Goal: Task Accomplishment & Management: Manage account settings

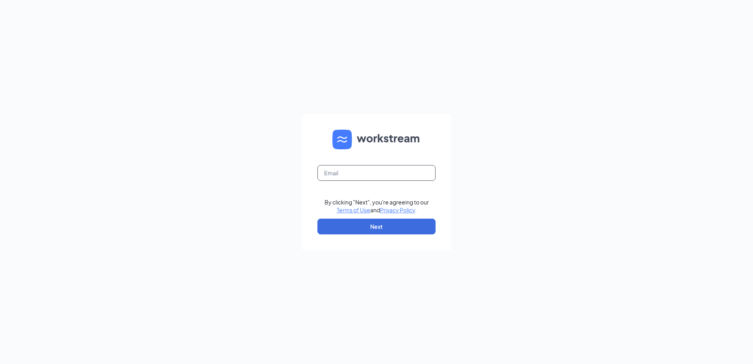
click at [351, 173] on input "text" at bounding box center [376, 173] width 118 height 16
type input "[EMAIL_ADDRESS][PERSON_NAME][DOMAIN_NAME]"
drag, startPoint x: 377, startPoint y: 225, endPoint x: 359, endPoint y: 194, distance: 36.5
click at [377, 225] on button "Next" at bounding box center [376, 227] width 118 height 16
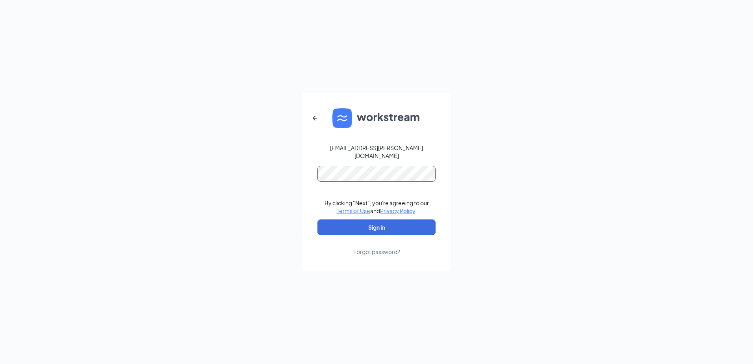
click at [317, 219] on button "Sign In" at bounding box center [376, 227] width 118 height 16
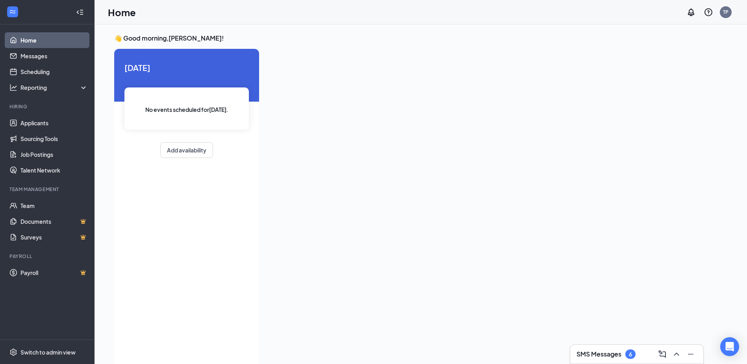
click at [592, 351] on h3 "SMS Messages" at bounding box center [599, 354] width 45 height 9
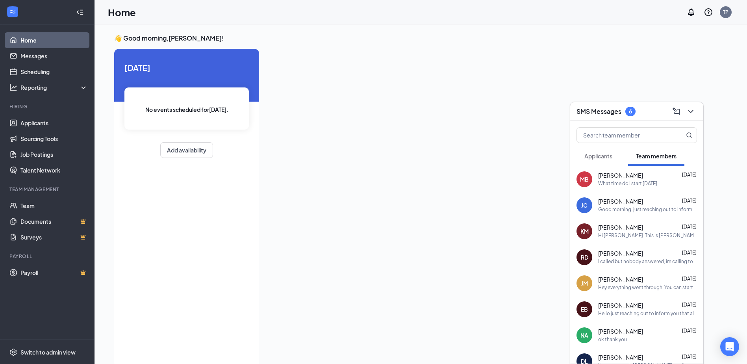
click at [594, 158] on span "Applicants" at bounding box center [599, 155] width 28 height 7
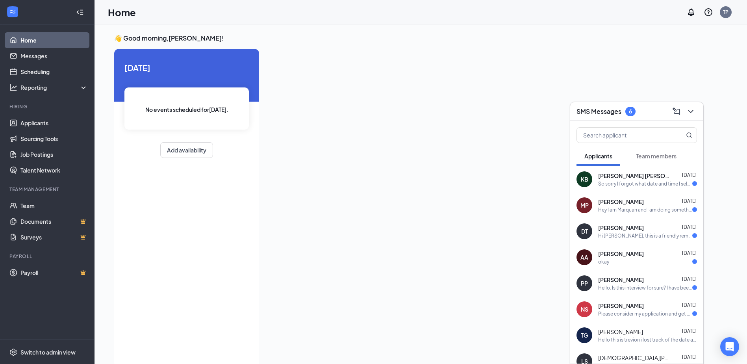
click at [613, 312] on div "Please consider my application and get back to me when you have the time thank …" at bounding box center [645, 313] width 94 height 7
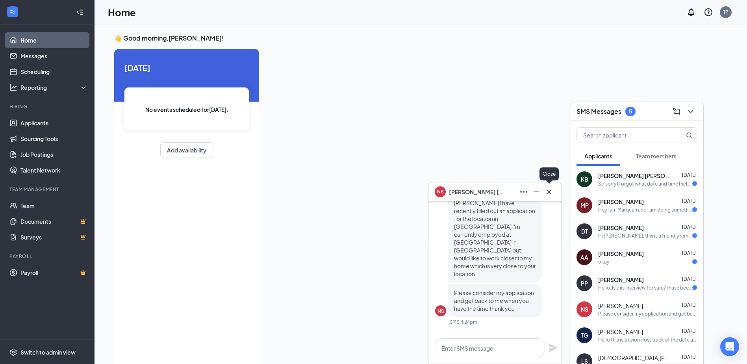
click at [551, 194] on icon "Cross" at bounding box center [548, 191] width 9 height 9
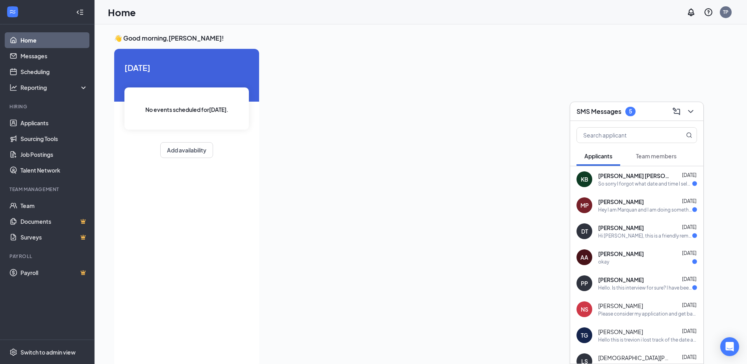
click at [623, 283] on span "[PERSON_NAME]" at bounding box center [621, 280] width 46 height 8
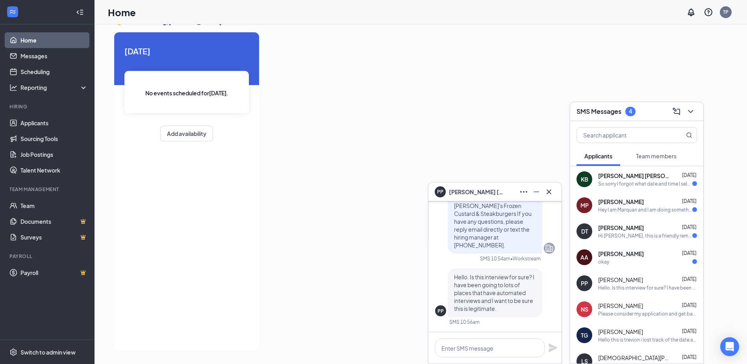
click at [633, 264] on div "okay" at bounding box center [647, 261] width 99 height 7
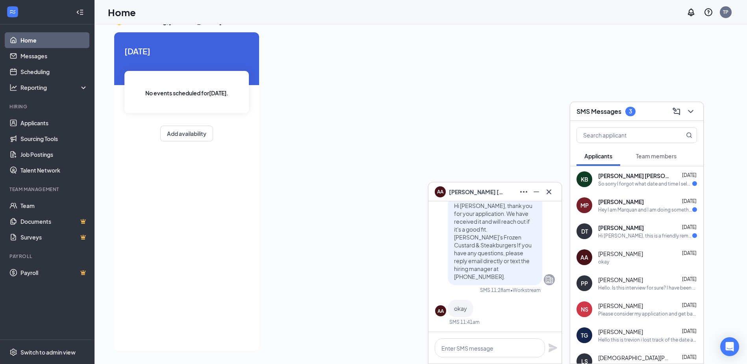
click at [647, 234] on div "Hi [PERSON_NAME], this is a friendly reminder. Your meeting with [PERSON_NAME]'…" at bounding box center [645, 235] width 94 height 7
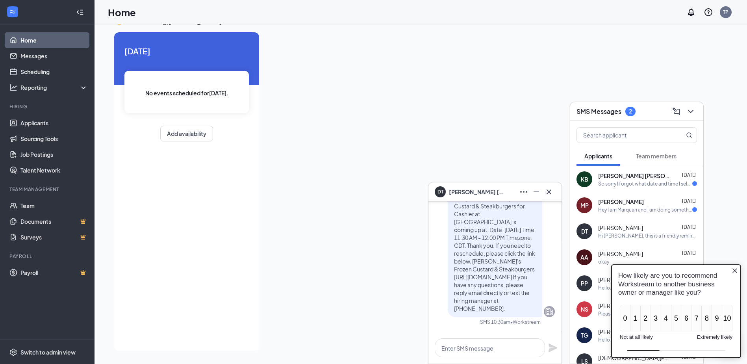
click at [634, 212] on div "Hey I am Marquan and I am doing something for a family member reunion and I cnt…" at bounding box center [645, 209] width 94 height 7
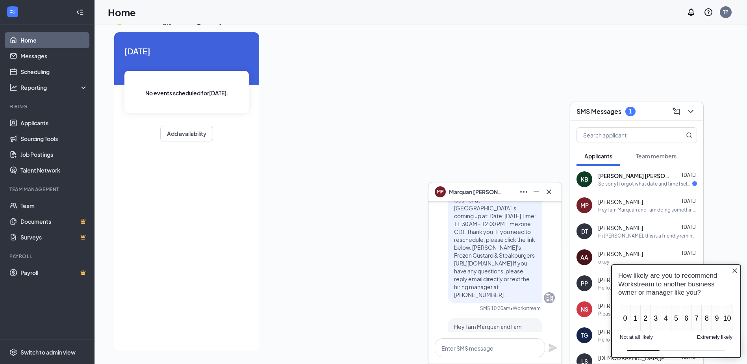
scroll to position [-79, 0]
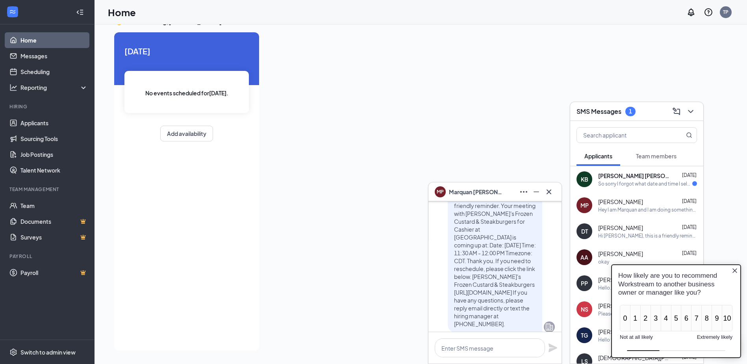
click at [631, 184] on div "So sorry I forgot what date and time I selected" at bounding box center [645, 183] width 94 height 7
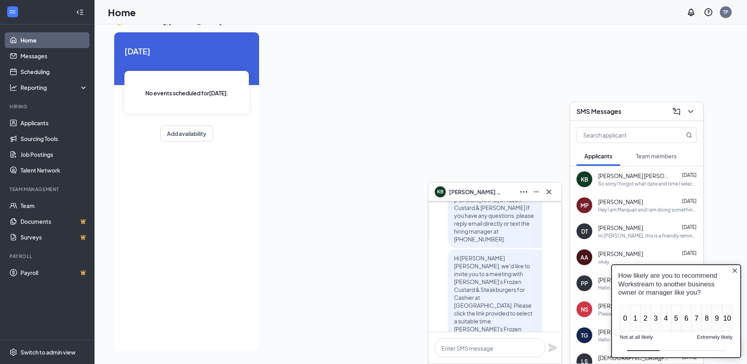
scroll to position [-39, 0]
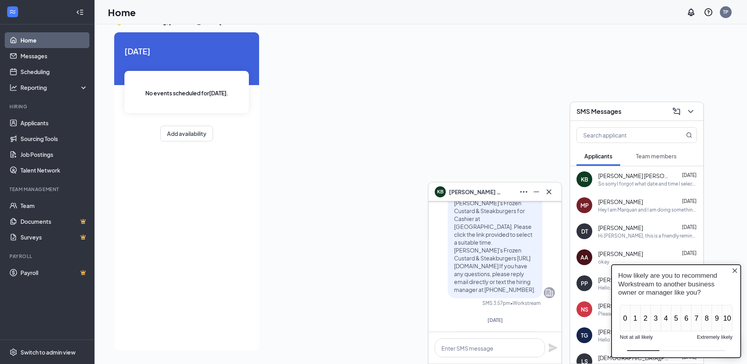
click at [590, 154] on span "Applicants" at bounding box center [599, 155] width 28 height 7
click at [734, 271] on icon "Close button" at bounding box center [735, 270] width 6 height 6
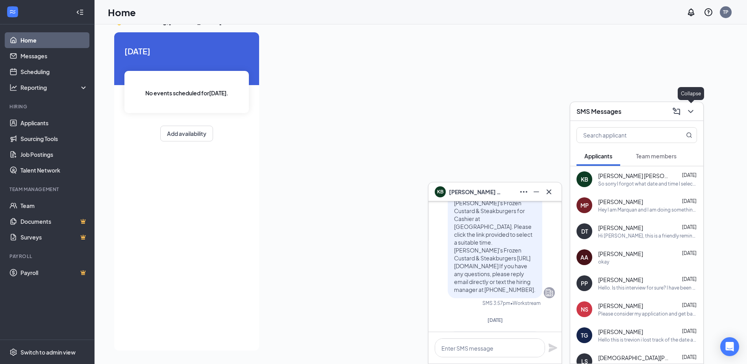
click at [692, 112] on icon "ChevronDown" at bounding box center [690, 111] width 9 height 9
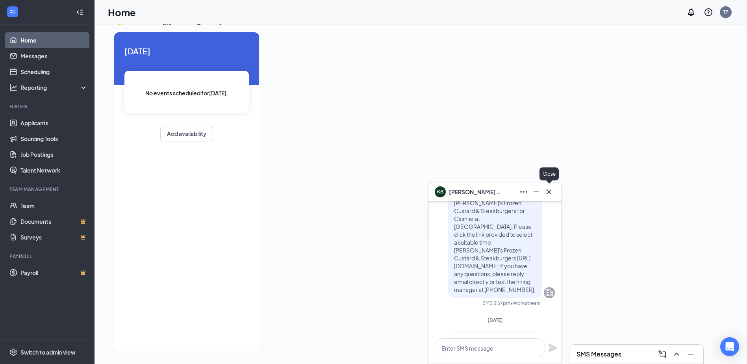
click at [551, 191] on icon "Cross" at bounding box center [548, 191] width 9 height 9
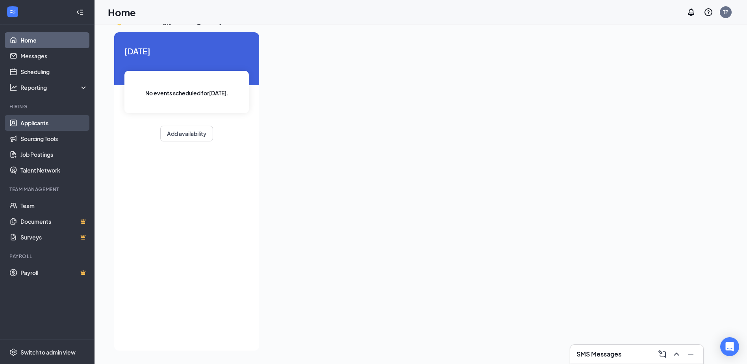
drag, startPoint x: 42, startPoint y: 122, endPoint x: 45, endPoint y: 125, distance: 4.3
click at [42, 122] on link "Applicants" at bounding box center [53, 123] width 67 height 16
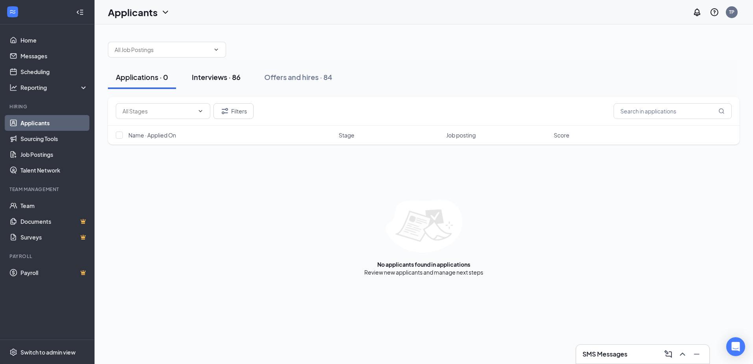
click at [207, 77] on div "Interviews · 86" at bounding box center [216, 77] width 49 height 10
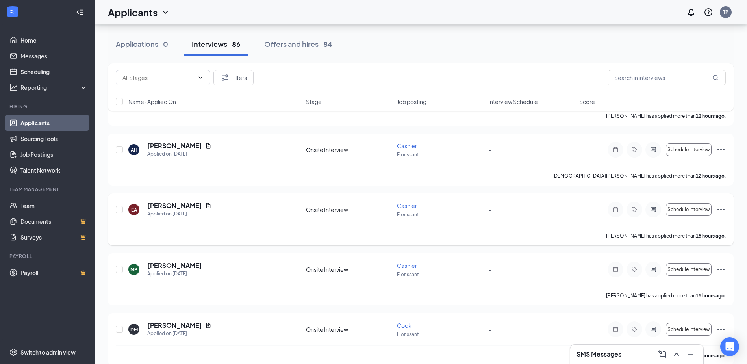
scroll to position [118, 0]
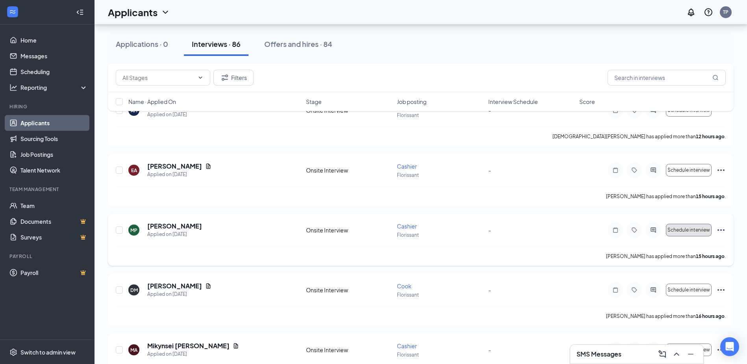
click at [697, 232] on span "Schedule interview" at bounding box center [689, 230] width 43 height 6
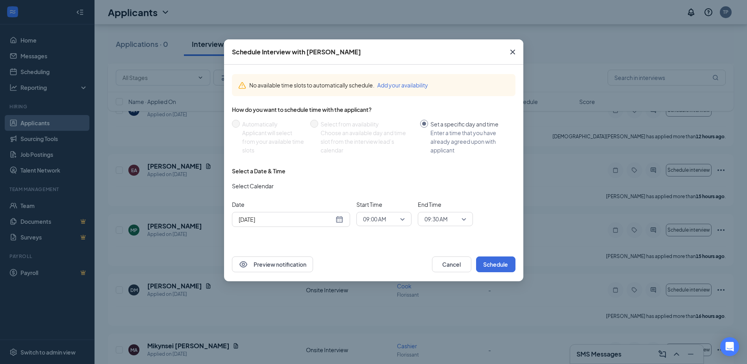
click at [341, 222] on div "[DATE]" at bounding box center [291, 219] width 105 height 9
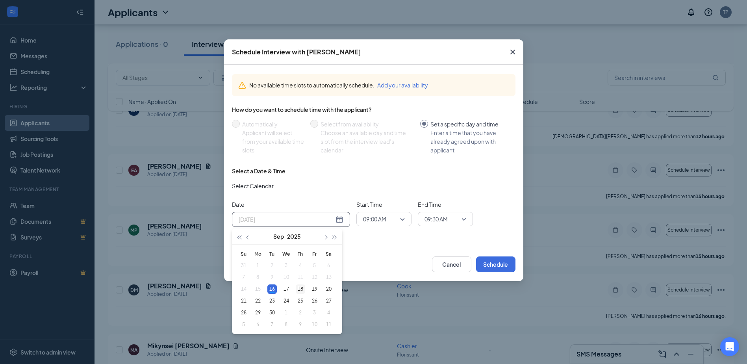
type input "[DATE]"
click at [302, 288] on div "18" at bounding box center [300, 288] width 9 height 9
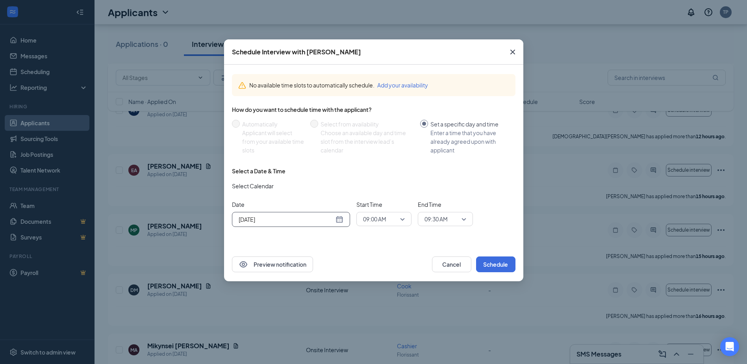
click at [404, 220] on span "09:00 AM" at bounding box center [384, 219] width 42 height 12
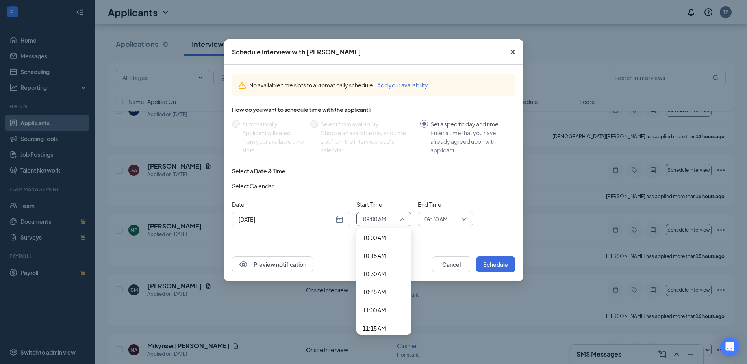
scroll to position [767, 0]
click at [365, 270] on span "11:00 AM" at bounding box center [374, 270] width 23 height 9
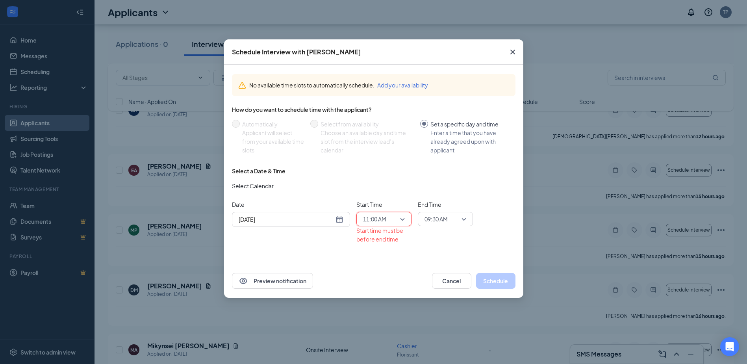
click at [459, 217] on span "09:30 AM" at bounding box center [442, 219] width 35 height 12
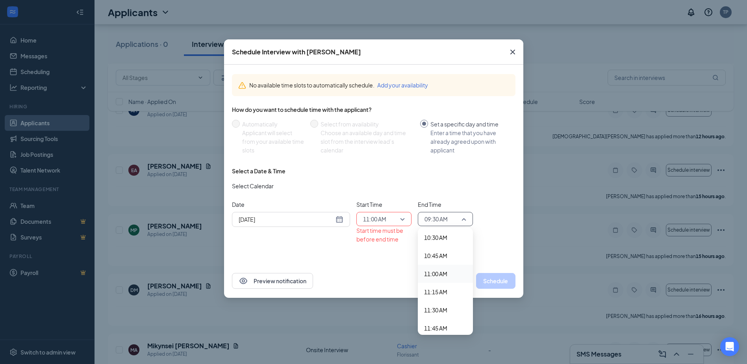
scroll to position [804, 0]
click at [440, 269] on span "11:30 AM" at bounding box center [435, 270] width 23 height 9
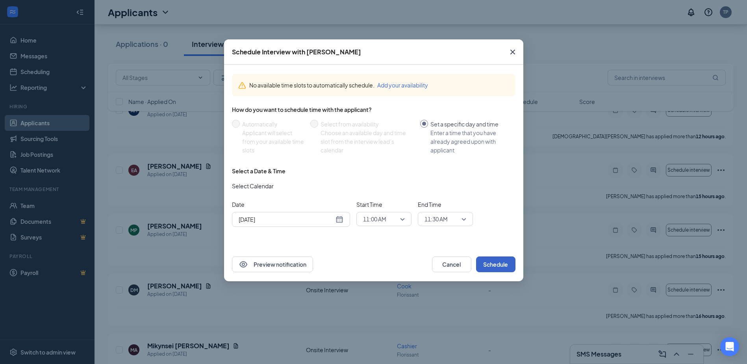
click at [492, 261] on button "Schedule" at bounding box center [495, 264] width 39 height 16
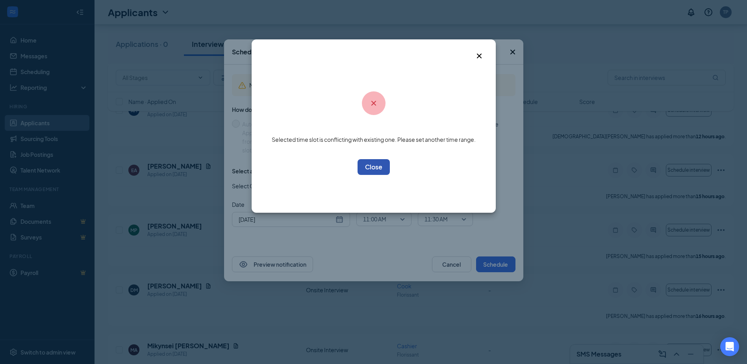
click at [371, 168] on button "OK" at bounding box center [374, 167] width 32 height 16
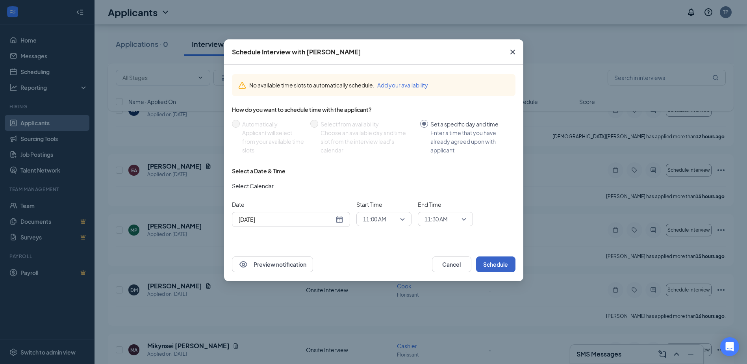
click at [466, 222] on span "11:30 AM" at bounding box center [446, 219] width 42 height 12
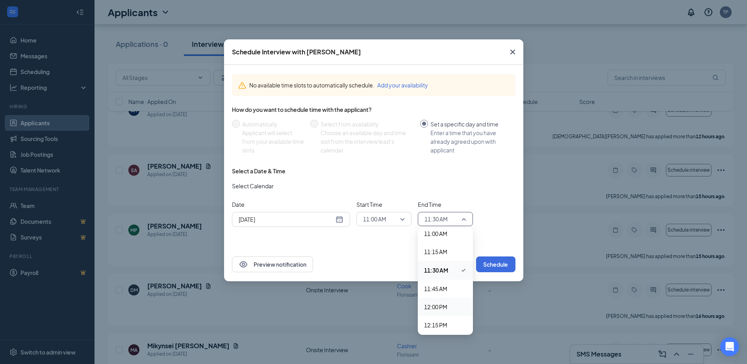
click at [438, 305] on span "12:00 PM" at bounding box center [435, 306] width 23 height 9
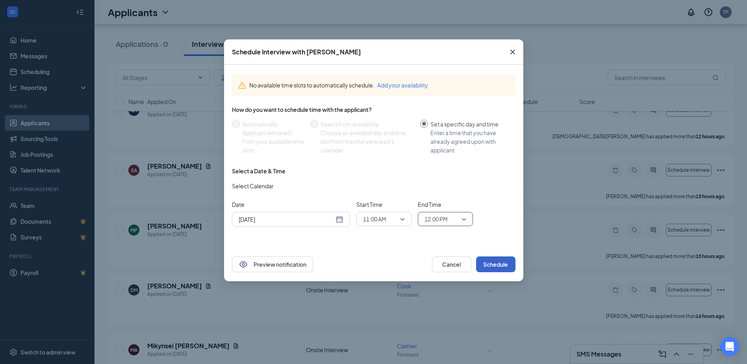
click at [489, 267] on button "Schedule" at bounding box center [495, 264] width 39 height 16
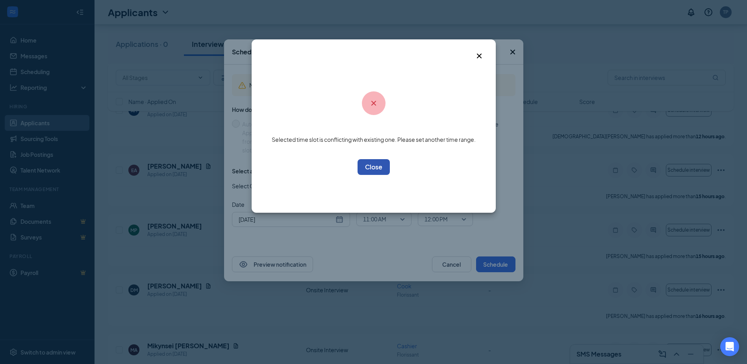
click at [360, 167] on button "OK" at bounding box center [374, 167] width 32 height 16
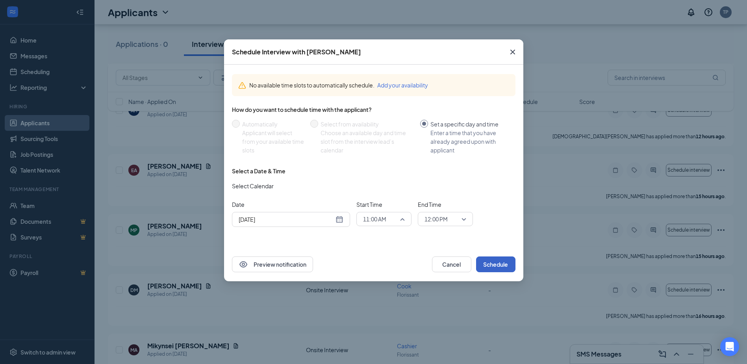
click at [404, 217] on span "11:00 AM" at bounding box center [384, 219] width 42 height 12
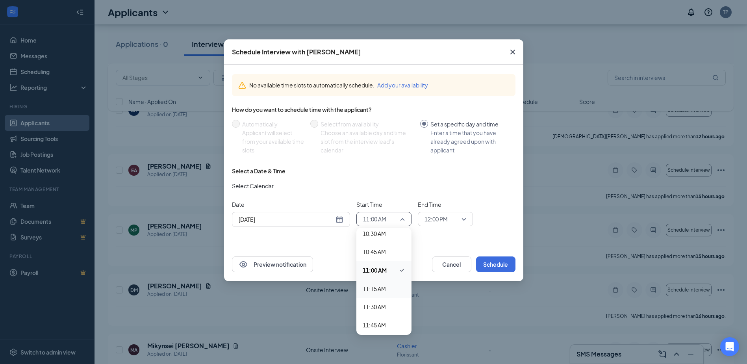
click at [376, 291] on span "11:15 AM" at bounding box center [374, 288] width 23 height 9
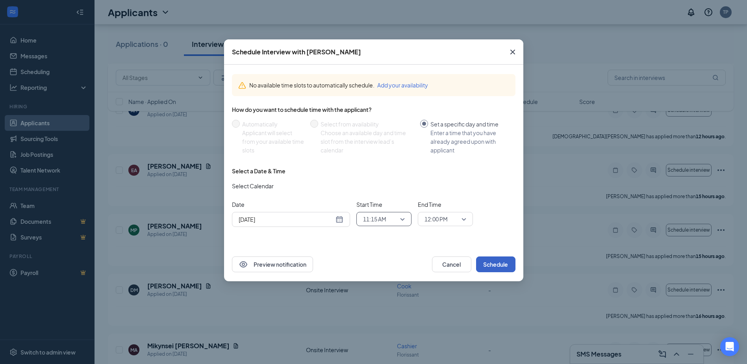
click at [477, 263] on button "Schedule" at bounding box center [495, 264] width 39 height 16
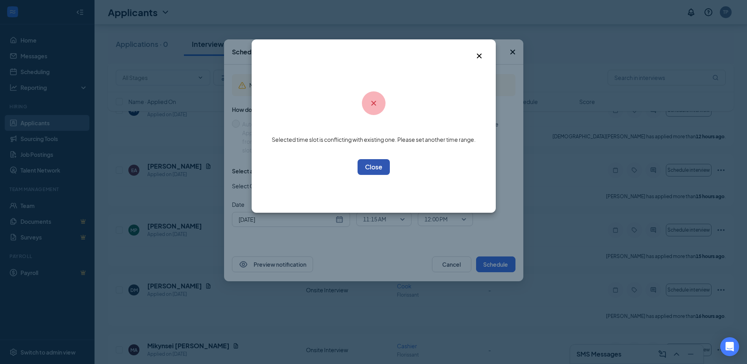
click at [384, 171] on button "OK" at bounding box center [374, 167] width 32 height 16
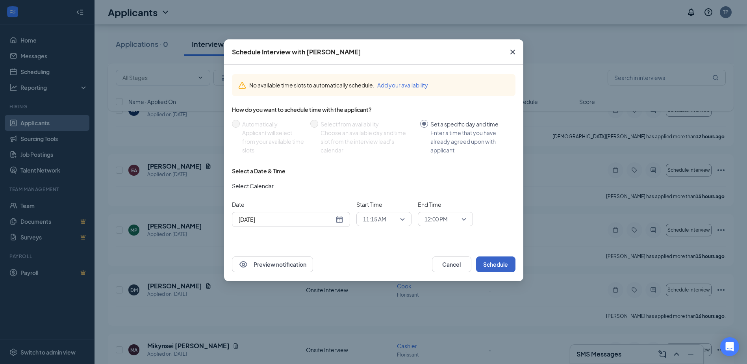
click at [401, 219] on span "11:15 AM" at bounding box center [384, 219] width 42 height 12
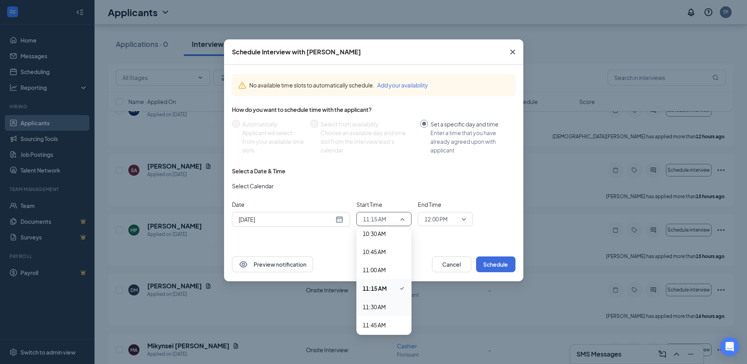
click at [372, 307] on span "11:30 AM" at bounding box center [374, 306] width 23 height 9
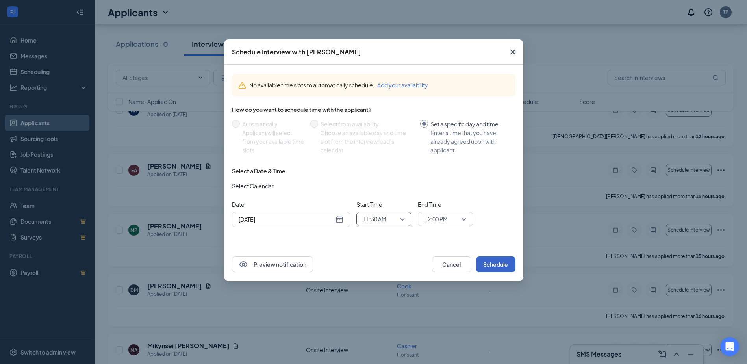
click at [503, 266] on button "Schedule" at bounding box center [495, 264] width 39 height 16
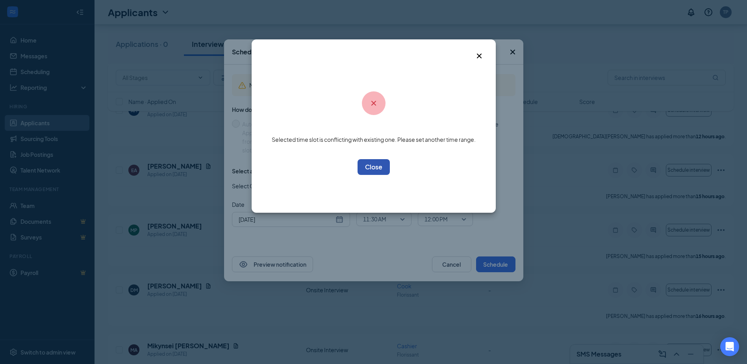
click at [372, 168] on button "OK" at bounding box center [374, 167] width 32 height 16
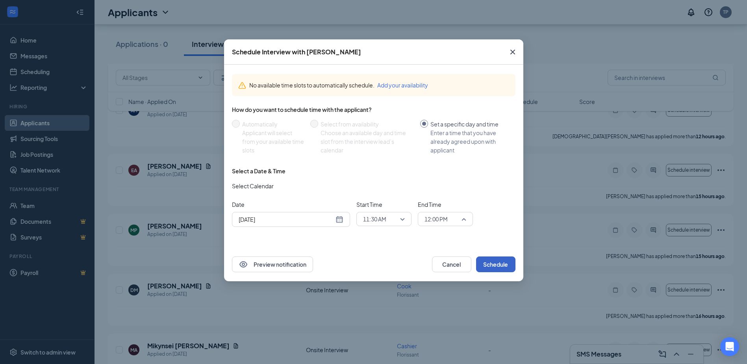
click at [467, 218] on div "12:00 PM" at bounding box center [445, 219] width 55 height 14
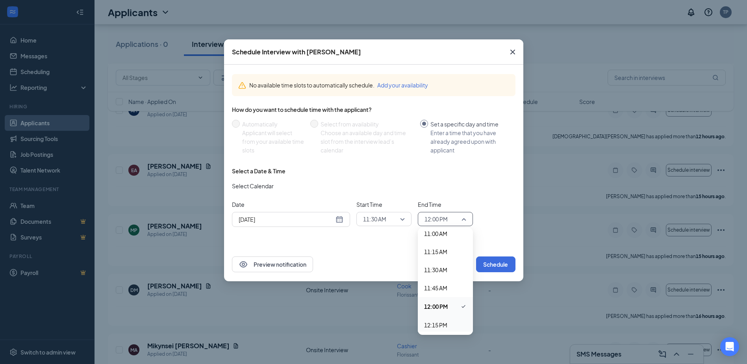
scroll to position [843, 0]
click at [432, 303] on span "12:30 PM" at bounding box center [435, 303] width 23 height 9
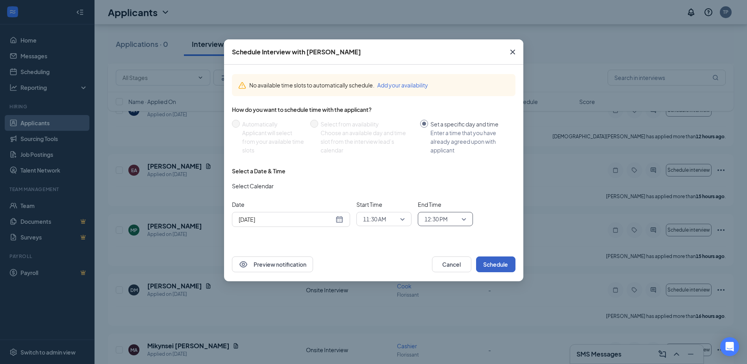
click at [497, 261] on button "Schedule" at bounding box center [495, 264] width 39 height 16
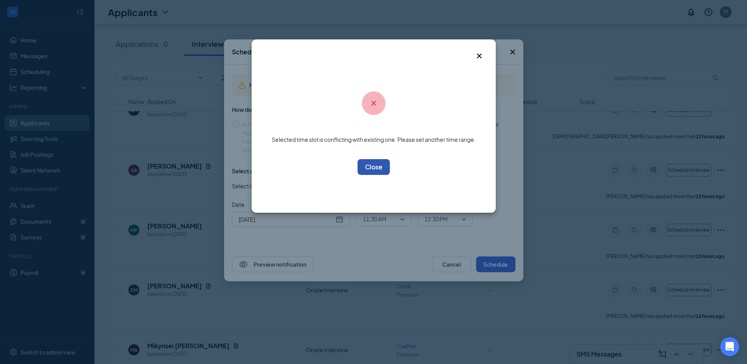
click at [376, 169] on button "OK" at bounding box center [374, 167] width 32 height 16
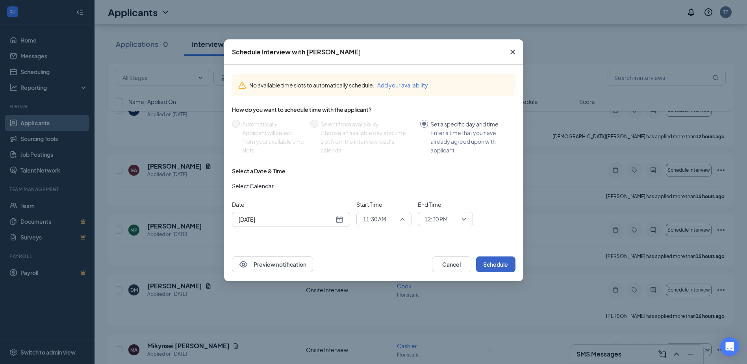
click at [405, 220] on span "11:30 AM" at bounding box center [384, 219] width 42 height 12
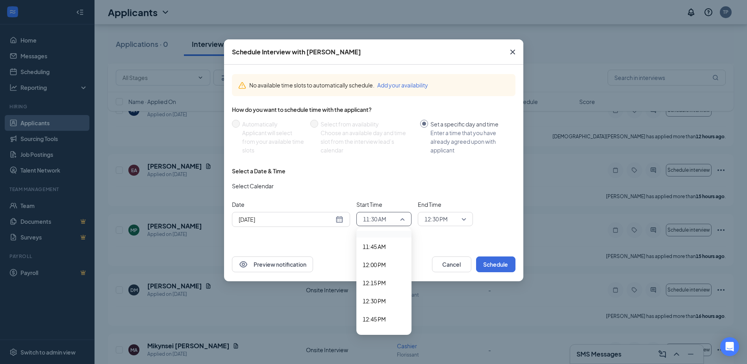
scroll to position [846, 0]
click at [375, 264] on span "12:00 PM" at bounding box center [374, 264] width 23 height 9
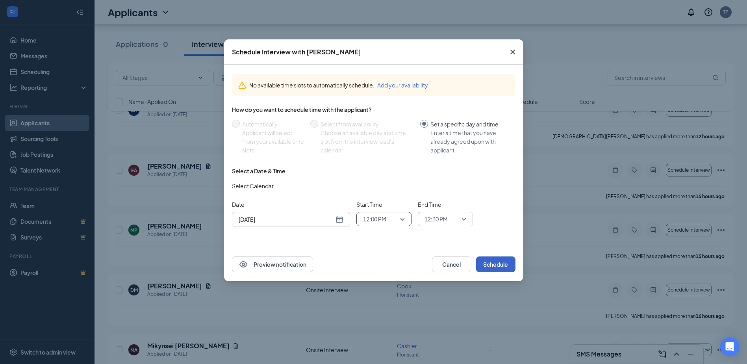
click at [495, 262] on button "Schedule" at bounding box center [495, 264] width 39 height 16
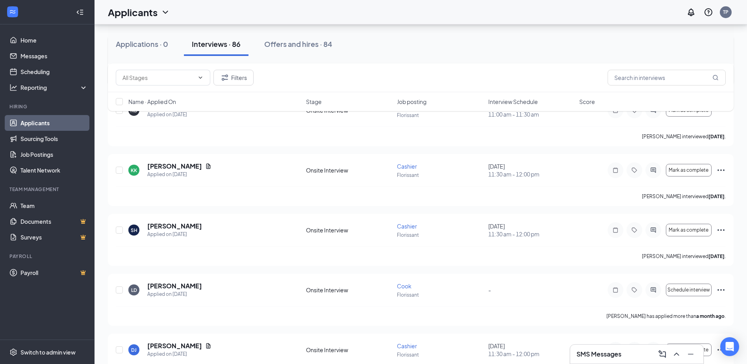
scroll to position [4411, 0]
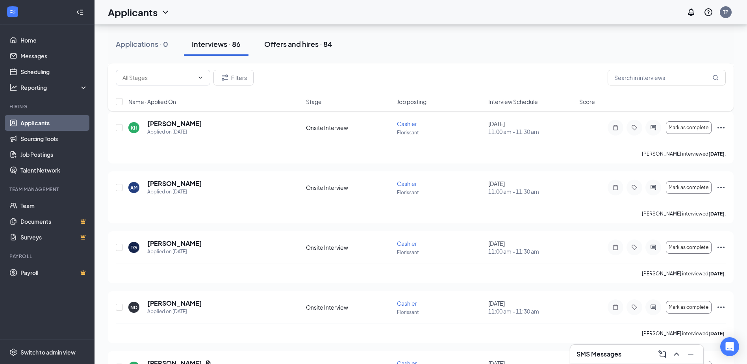
click at [294, 43] on div "Offers and hires · 84" at bounding box center [298, 44] width 68 height 10
